Goal: Information Seeking & Learning: Learn about a topic

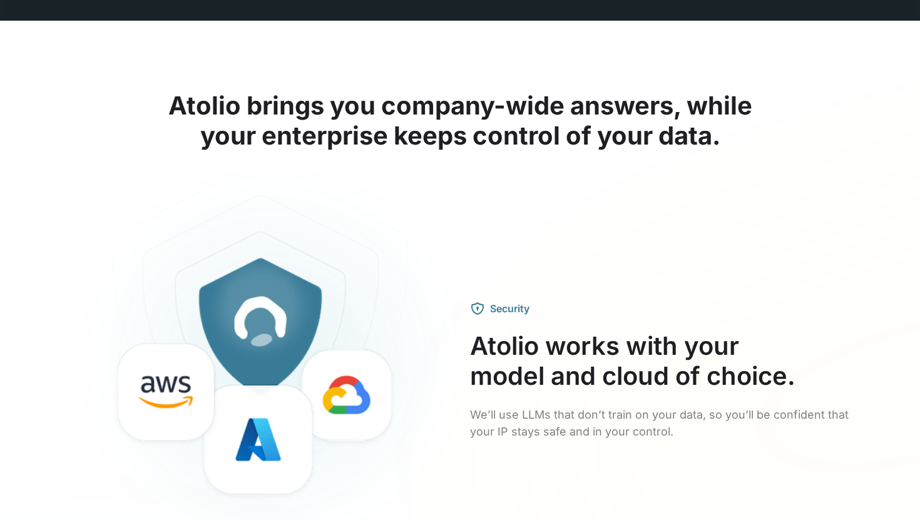
scroll to position [1825, 0]
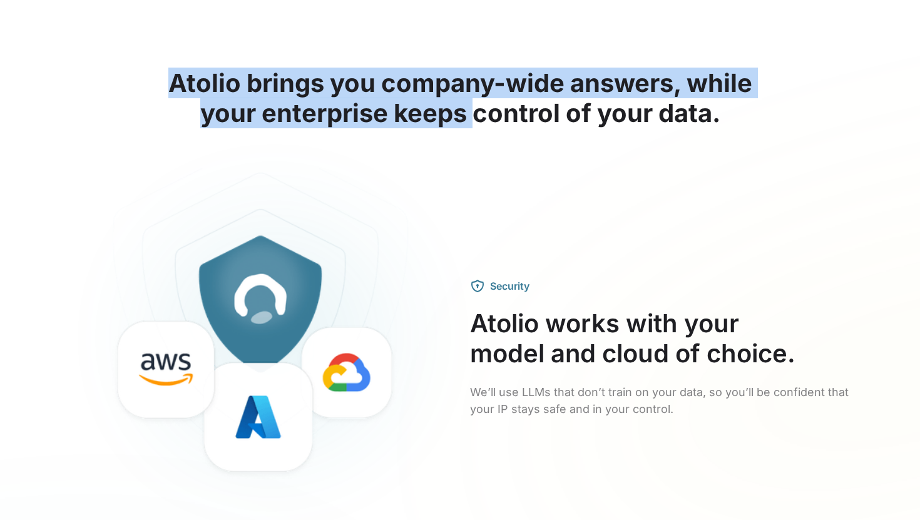
drag, startPoint x: 172, startPoint y: 80, endPoint x: 481, endPoint y: 119, distance: 310.9
click at [480, 118] on h2 "Atolio brings you company-wide answers, while your enterprise keeps control of …" at bounding box center [459, 98] width 801 height 60
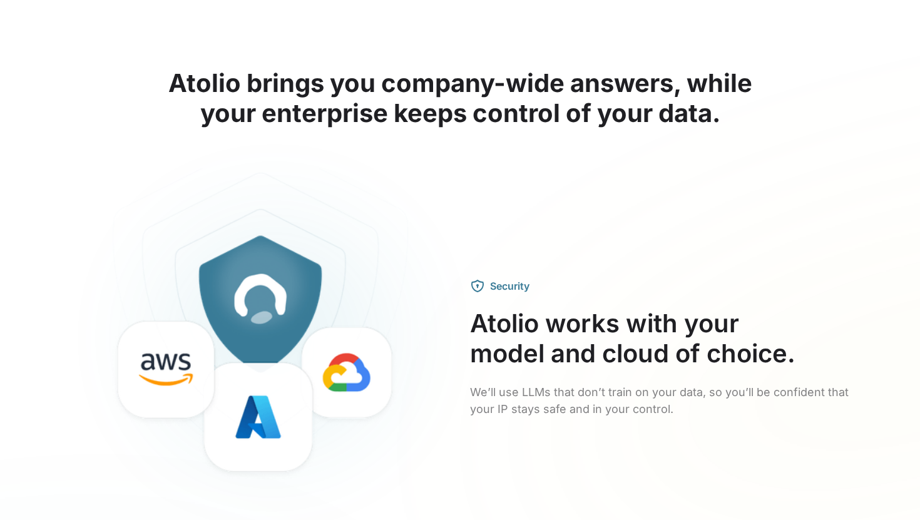
click at [481, 119] on h2 "Atolio brings you company-wide answers, while your enterprise keeps control of …" at bounding box center [459, 98] width 801 height 60
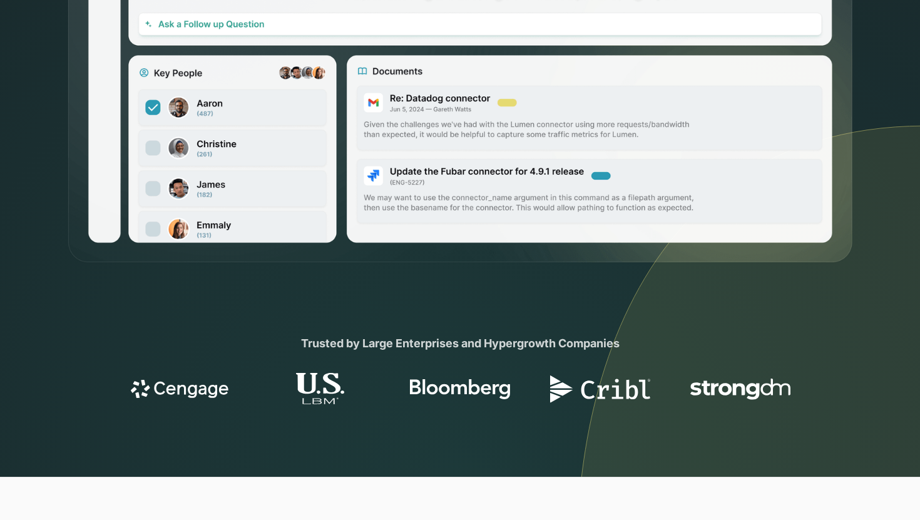
scroll to position [0, 0]
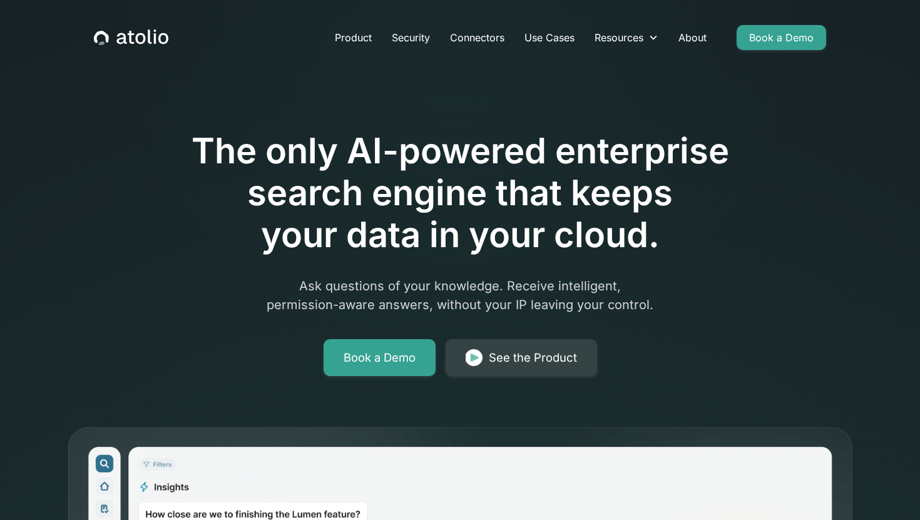
click at [261, 292] on p "Ask questions of your knowledge. Receive intelligent, permission-aware answers,…" at bounding box center [460, 296] width 481 height 38
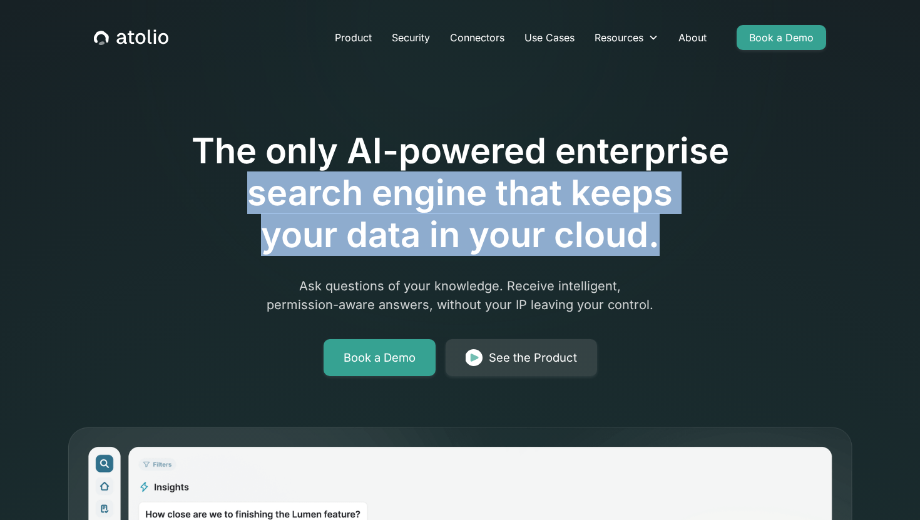
drag, startPoint x: 252, startPoint y: 193, endPoint x: 656, endPoint y: 215, distance: 404.8
click at [656, 215] on h1 "The only AI-powered enterprise search engine that keeps your data in your cloud." at bounding box center [460, 193] width 641 height 126
click at [457, 233] on h1 "The only AI-powered enterprise search engine that keeps your data in your cloud." at bounding box center [460, 193] width 641 height 126
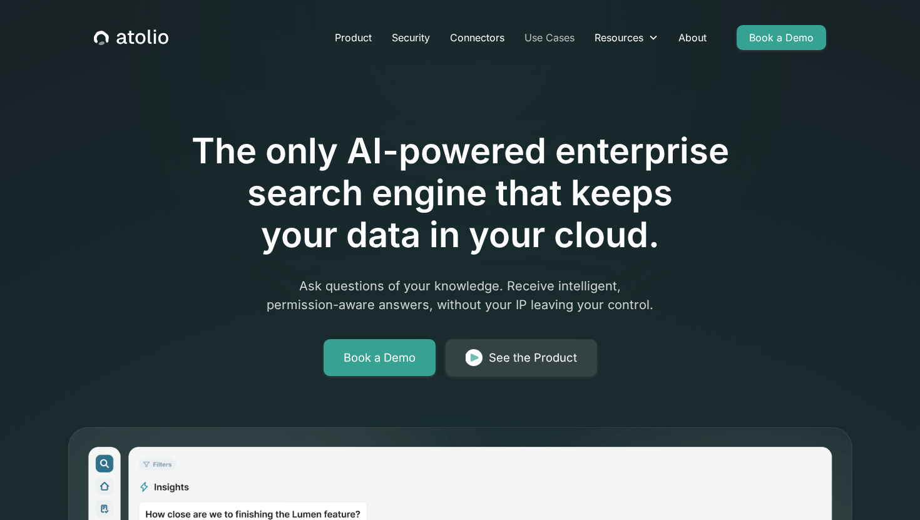
click at [552, 41] on link "Use Cases" at bounding box center [549, 37] width 70 height 25
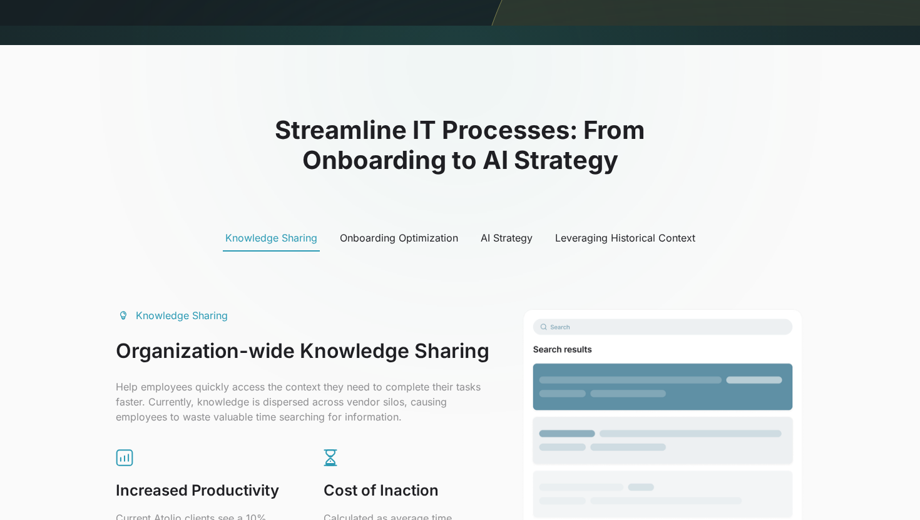
scroll to position [496, 0]
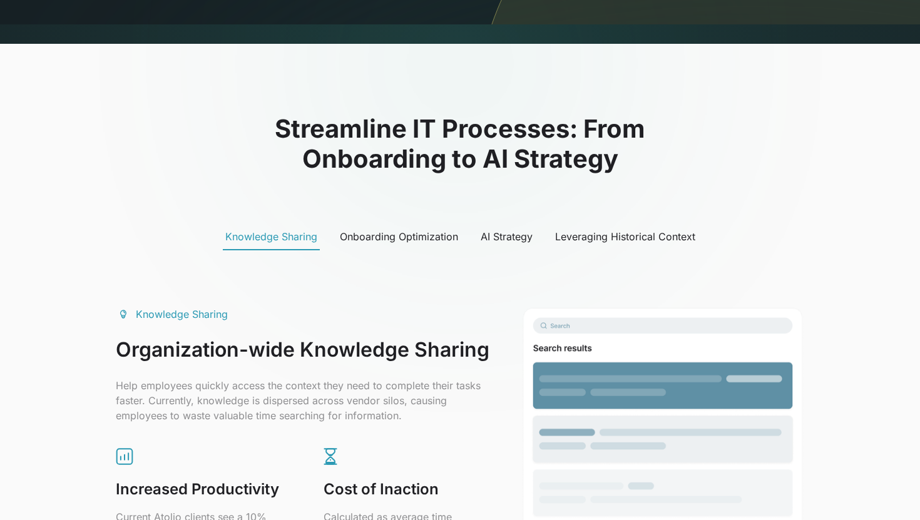
click at [417, 232] on div "Onboarding Optimization" at bounding box center [399, 236] width 118 height 15
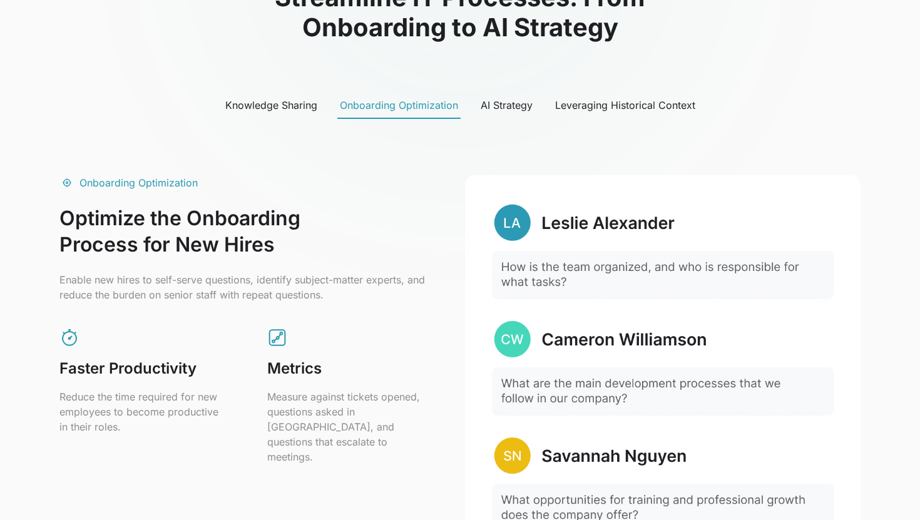
scroll to position [0, 0]
